Goal: Information Seeking & Learning: Learn about a topic

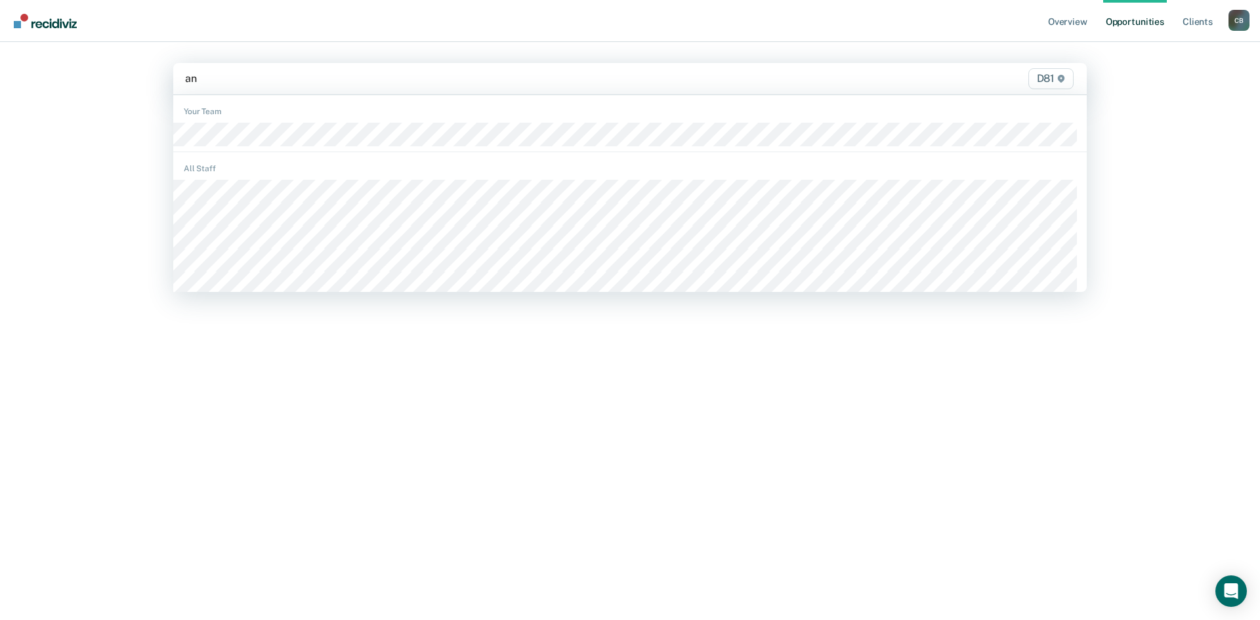
type input "ant"
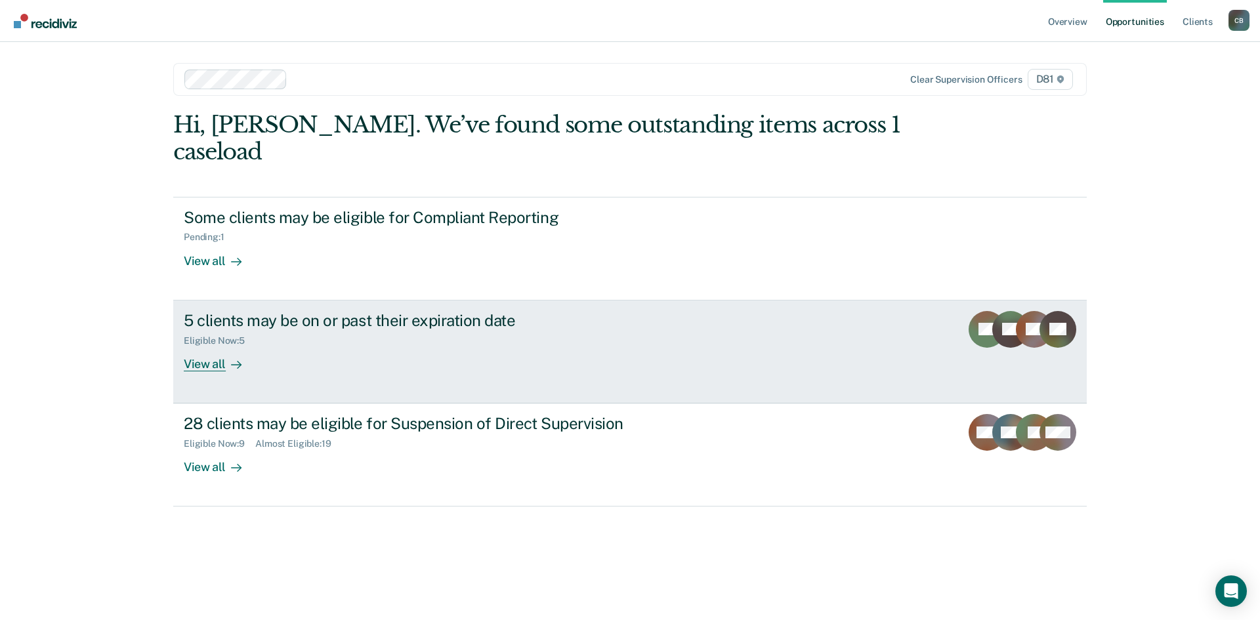
click at [216, 360] on div "View all" at bounding box center [221, 359] width 74 height 26
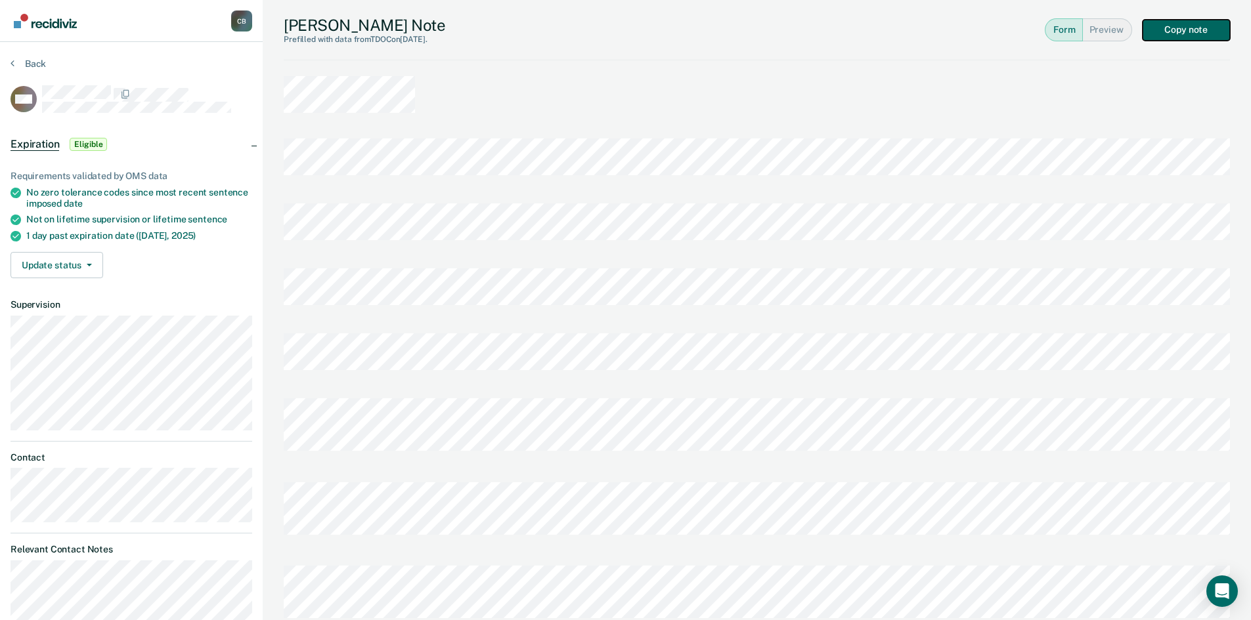
click at [1172, 33] on button "Copy note" at bounding box center [1185, 30] width 87 height 21
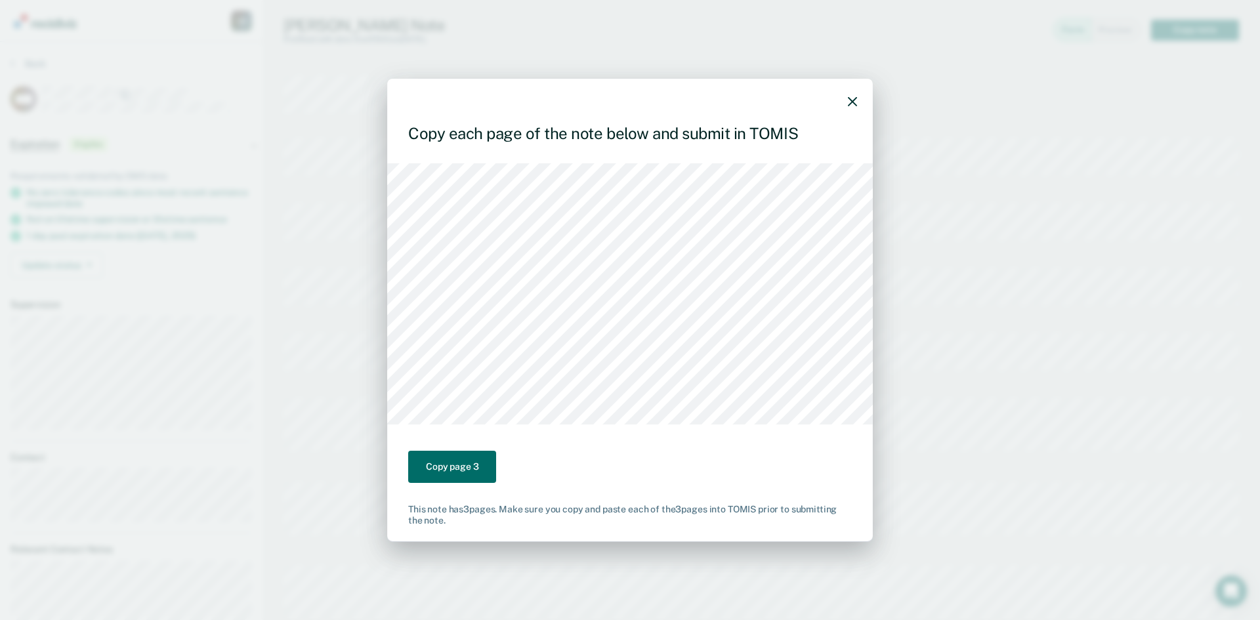
click at [386, 238] on div "Copy each page of the note below and submit in TOMIS Copy page 3 This note has …" at bounding box center [630, 310] width 1260 height 620
click at [855, 102] on icon "button" at bounding box center [852, 101] width 9 height 9
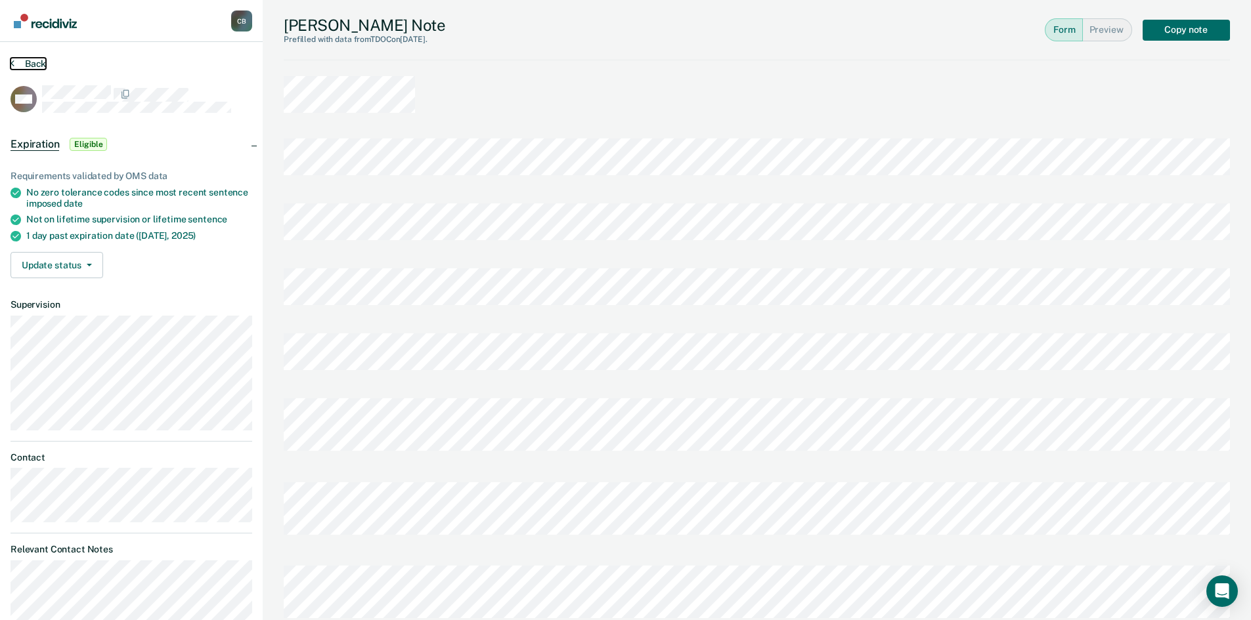
click at [44, 60] on button "Back" at bounding box center [28, 64] width 35 height 12
